Goal: Task Accomplishment & Management: Use online tool/utility

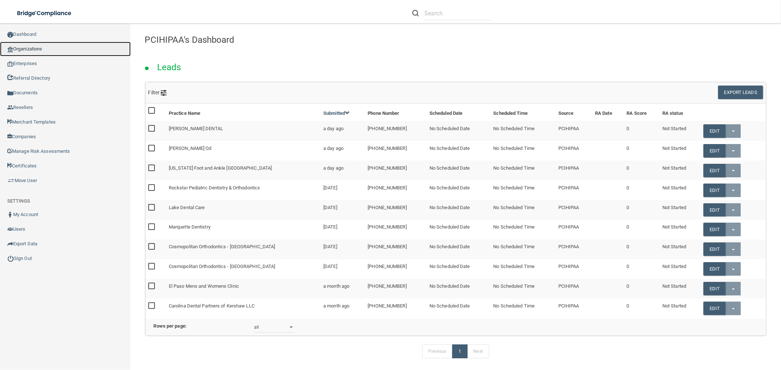
click at [35, 46] on link "Organizations" at bounding box center [65, 49] width 131 height 15
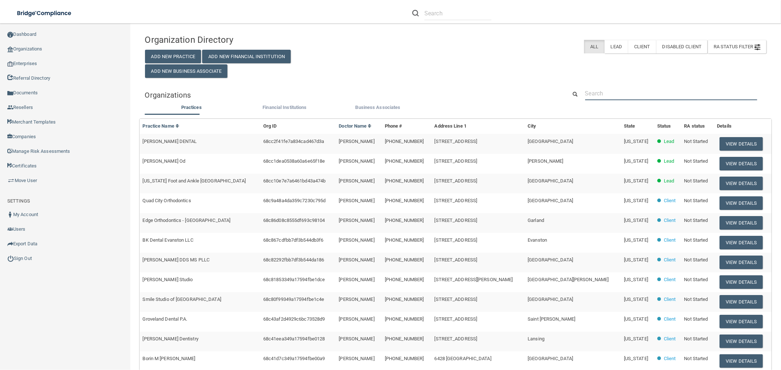
click at [624, 96] on input "text" at bounding box center [671, 94] width 172 height 14
paste input "Coppell Smiles"
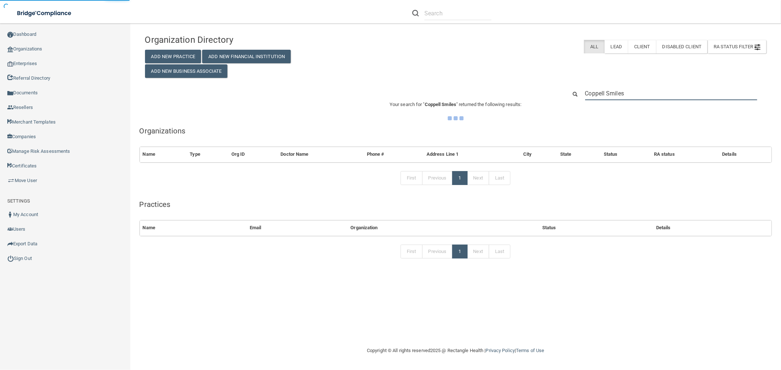
type input "Coppell Smiles"
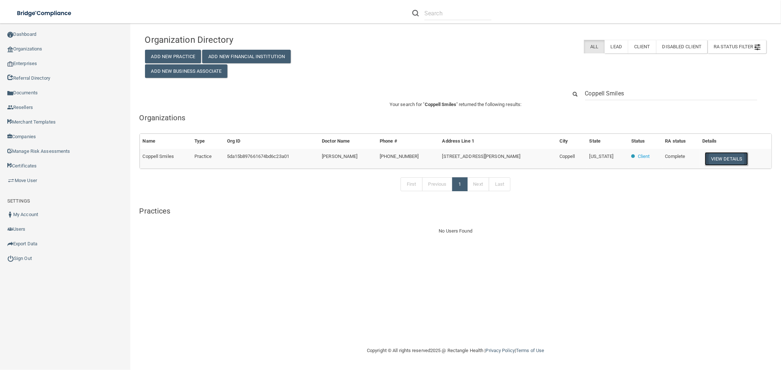
click at [718, 157] on button "View Details" at bounding box center [726, 159] width 43 height 14
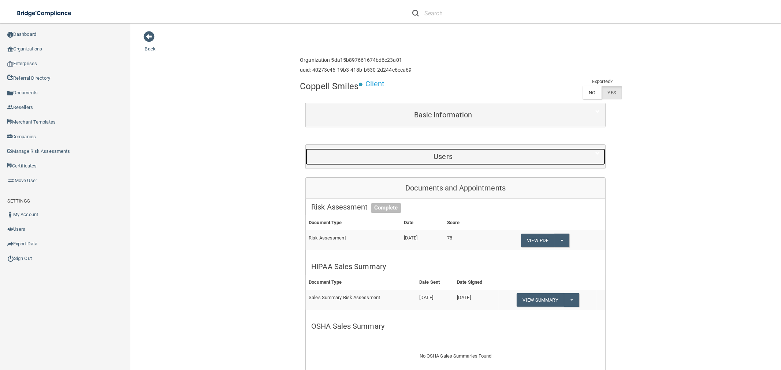
click at [489, 161] on div "Users" at bounding box center [443, 157] width 275 height 16
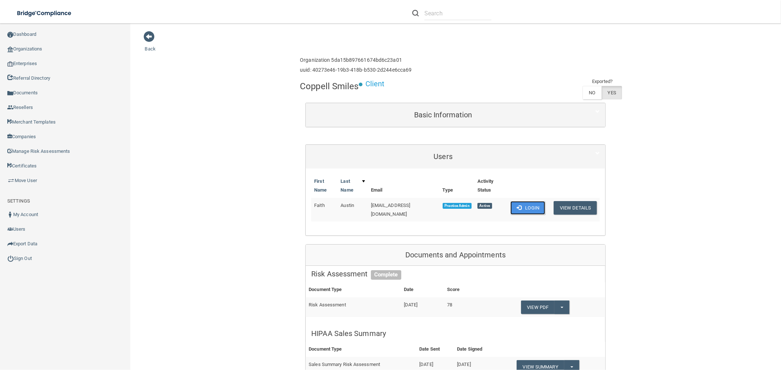
click at [523, 204] on button "Login" at bounding box center [527, 208] width 35 height 14
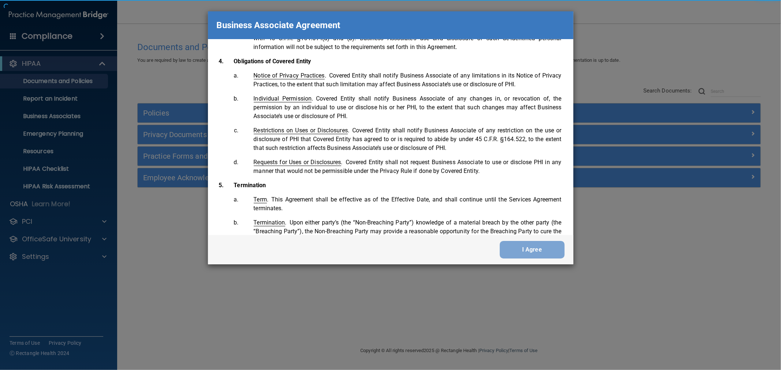
scroll to position [1501, 0]
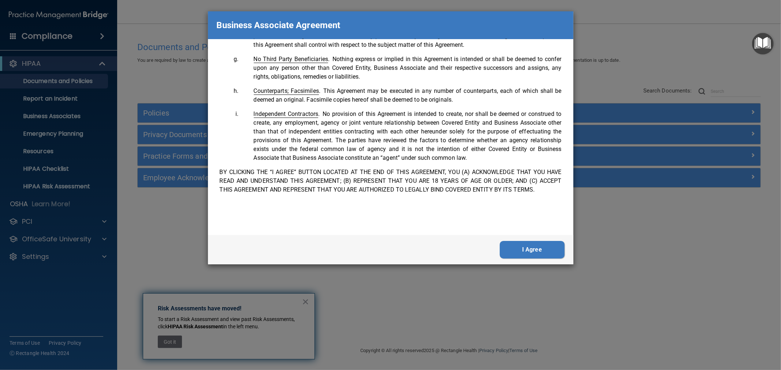
click at [536, 250] on button "I Agree" at bounding box center [532, 250] width 65 height 18
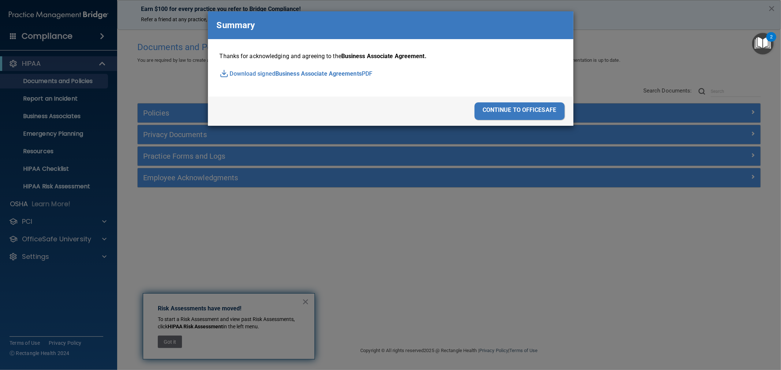
click at [520, 108] on div "continue to officesafe" at bounding box center [519, 111] width 90 height 18
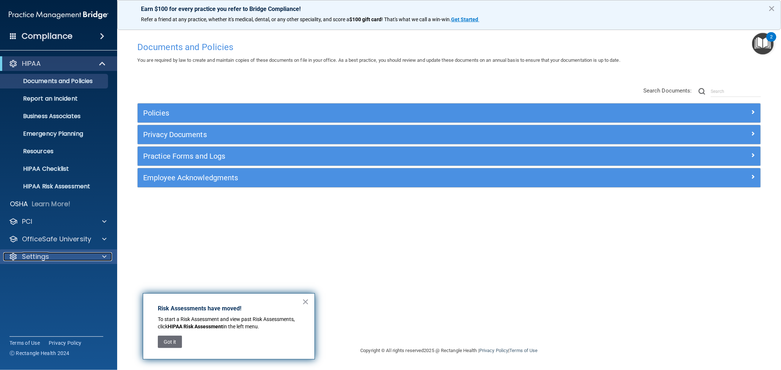
click at [47, 254] on p "Settings" at bounding box center [35, 257] width 27 height 9
drag, startPoint x: 30, startPoint y: 290, endPoint x: 71, endPoint y: 290, distance: 40.6
click at [30, 291] on p "My Users" at bounding box center [55, 291] width 100 height 7
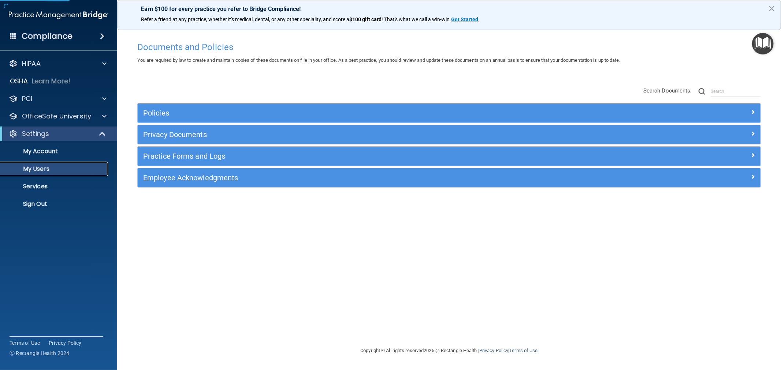
select select "20"
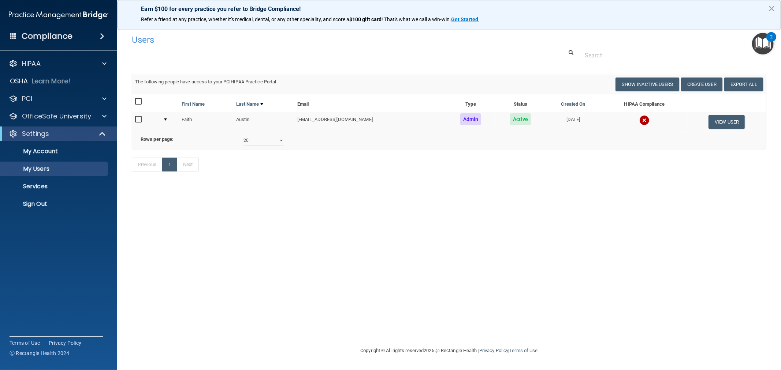
click at [642, 119] on img at bounding box center [644, 120] width 10 height 10
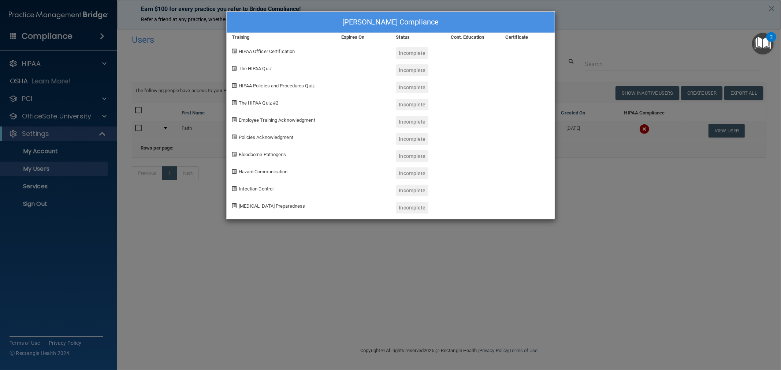
click at [578, 278] on div "Faith Austin's Compliance Training Expires On Status Cont. Education Certificat…" at bounding box center [390, 185] width 781 height 370
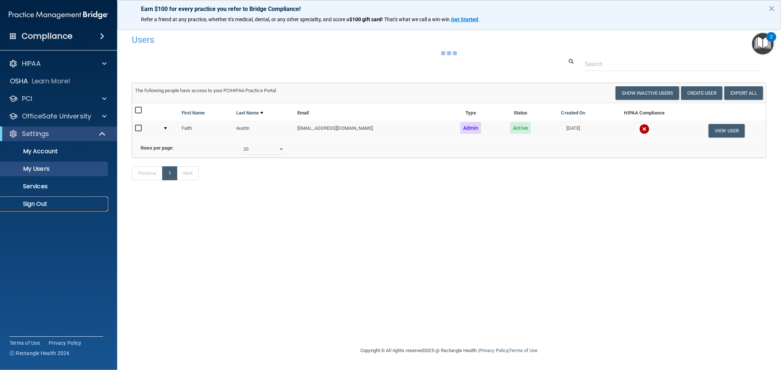
click at [43, 202] on p "Sign Out" at bounding box center [55, 204] width 100 height 7
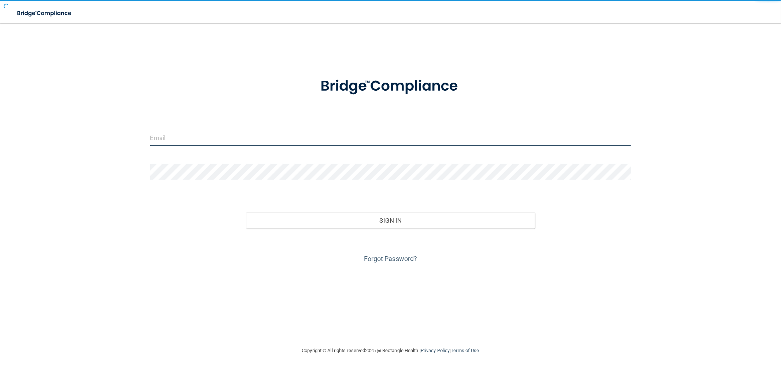
type input "clacys@pcihipaa.com"
